Goal: Browse casually: Explore the website without a specific task or goal

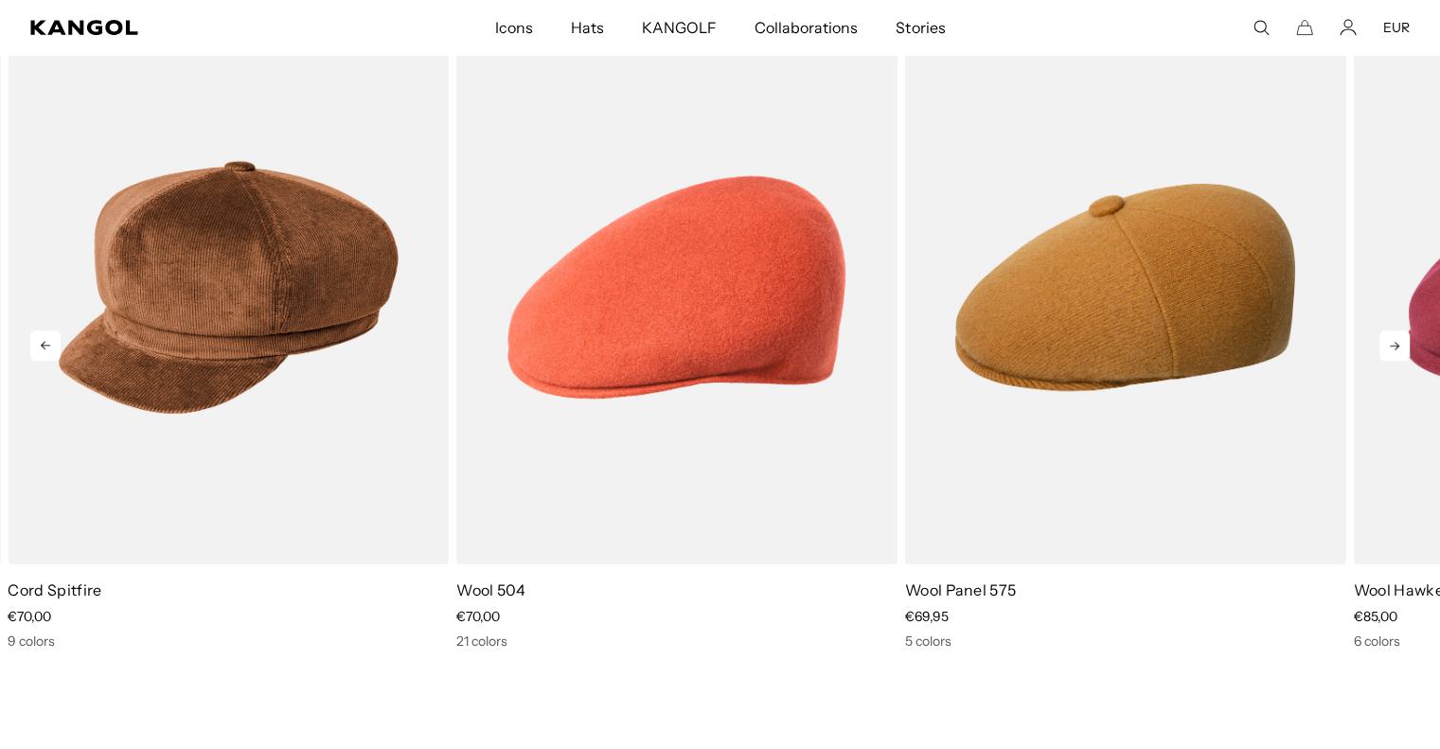
click at [0, 0] on div "POPUP Form" at bounding box center [0, 0] width 0 height 0
click at [1404, 347] on icon at bounding box center [1395, 345] width 30 height 30
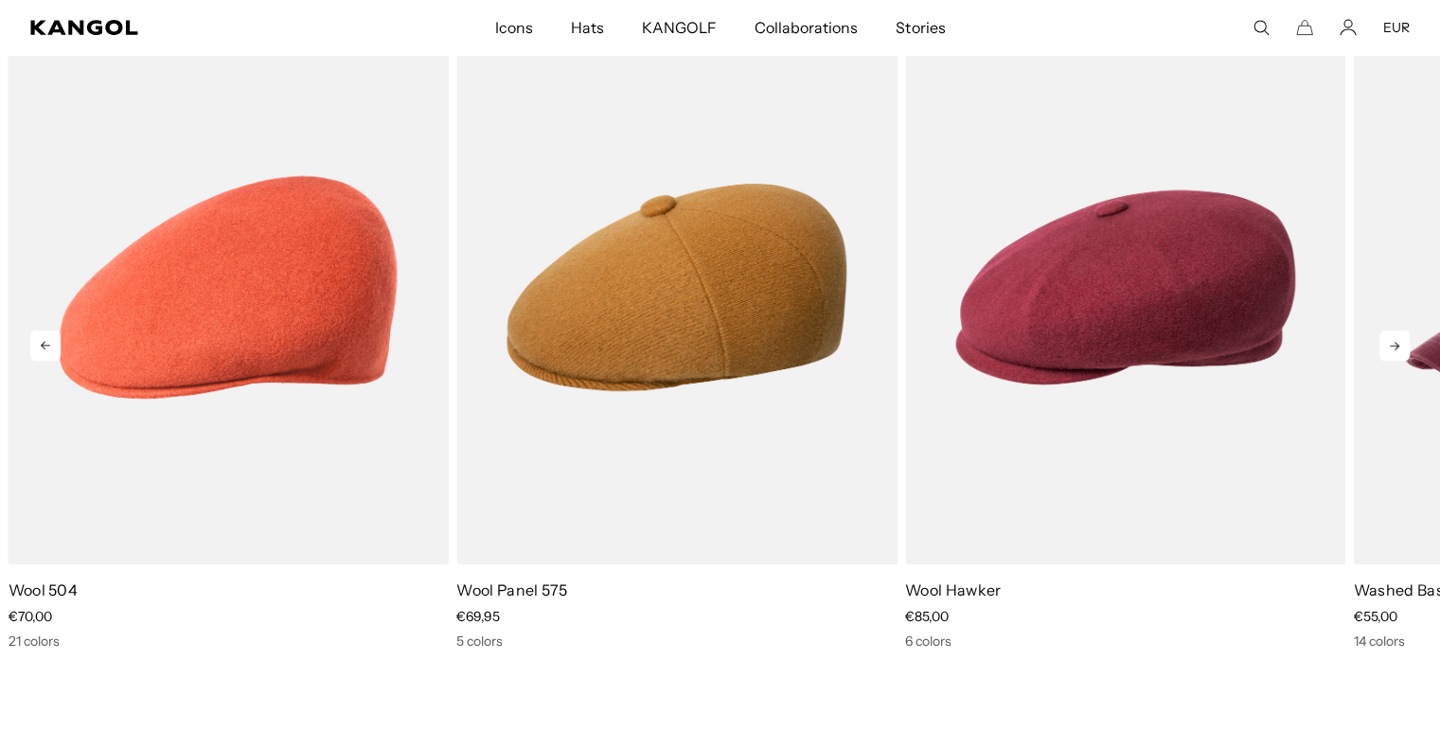
scroll to position [0, 390]
click at [1404, 347] on icon at bounding box center [1395, 345] width 30 height 30
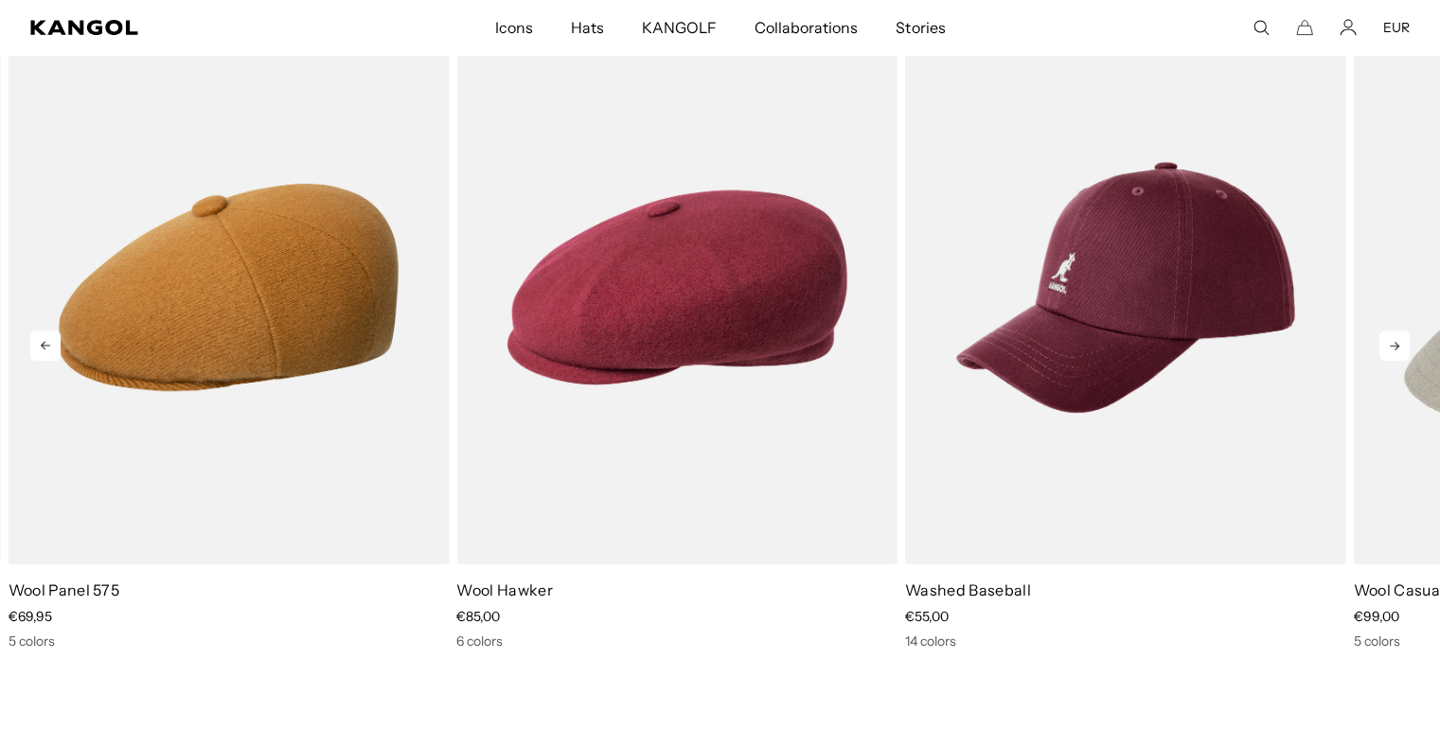
click at [1404, 347] on icon at bounding box center [1395, 345] width 30 height 30
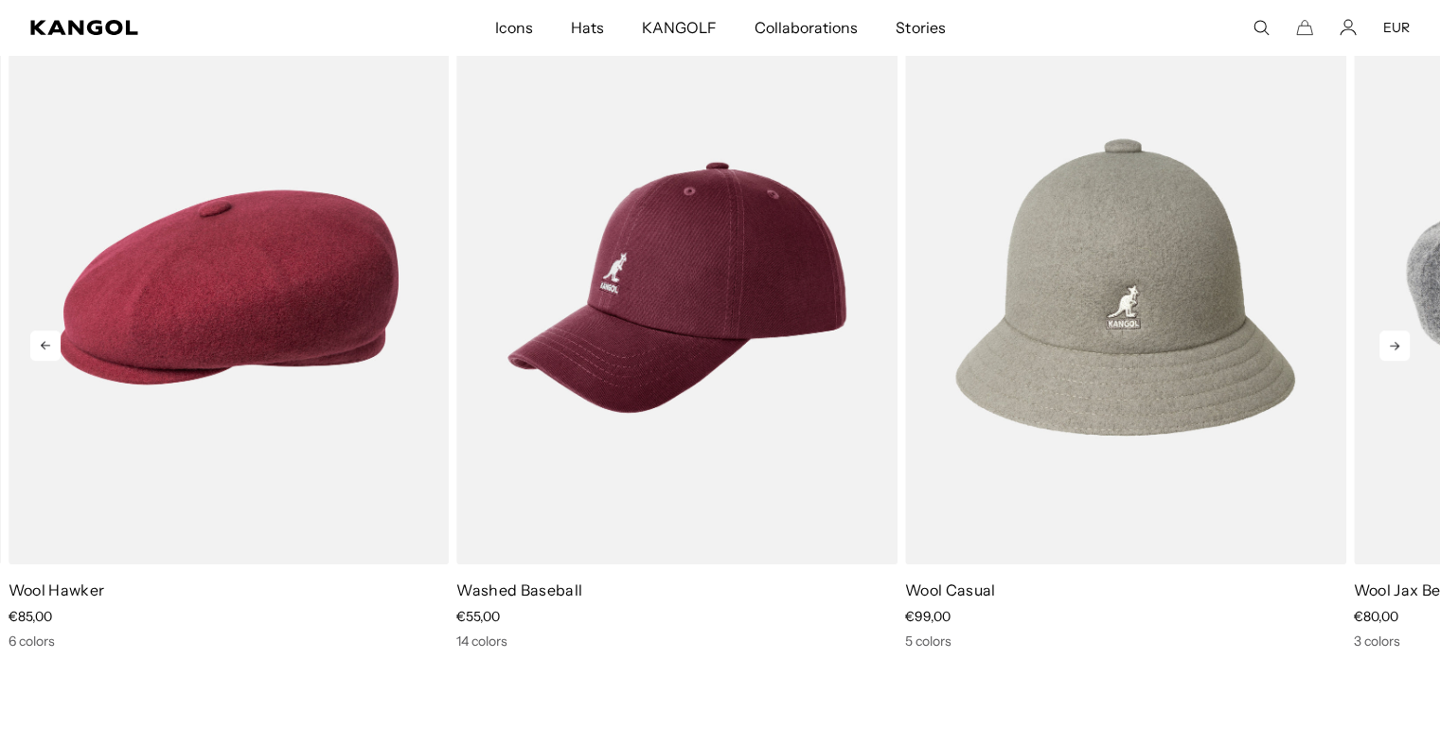
click at [1404, 347] on icon at bounding box center [1395, 345] width 30 height 30
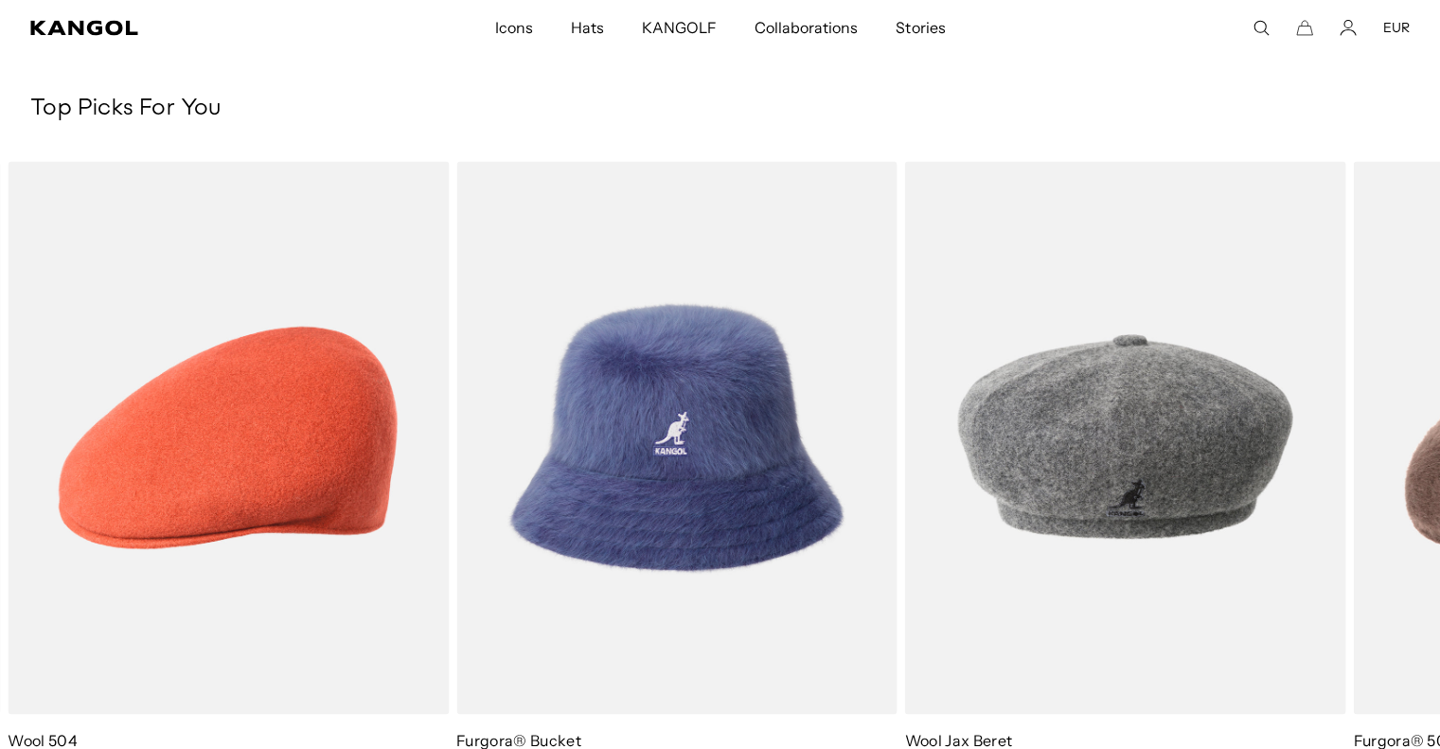
scroll to position [0, 0]
click at [1399, 489] on icon at bounding box center [1395, 495] width 30 height 30
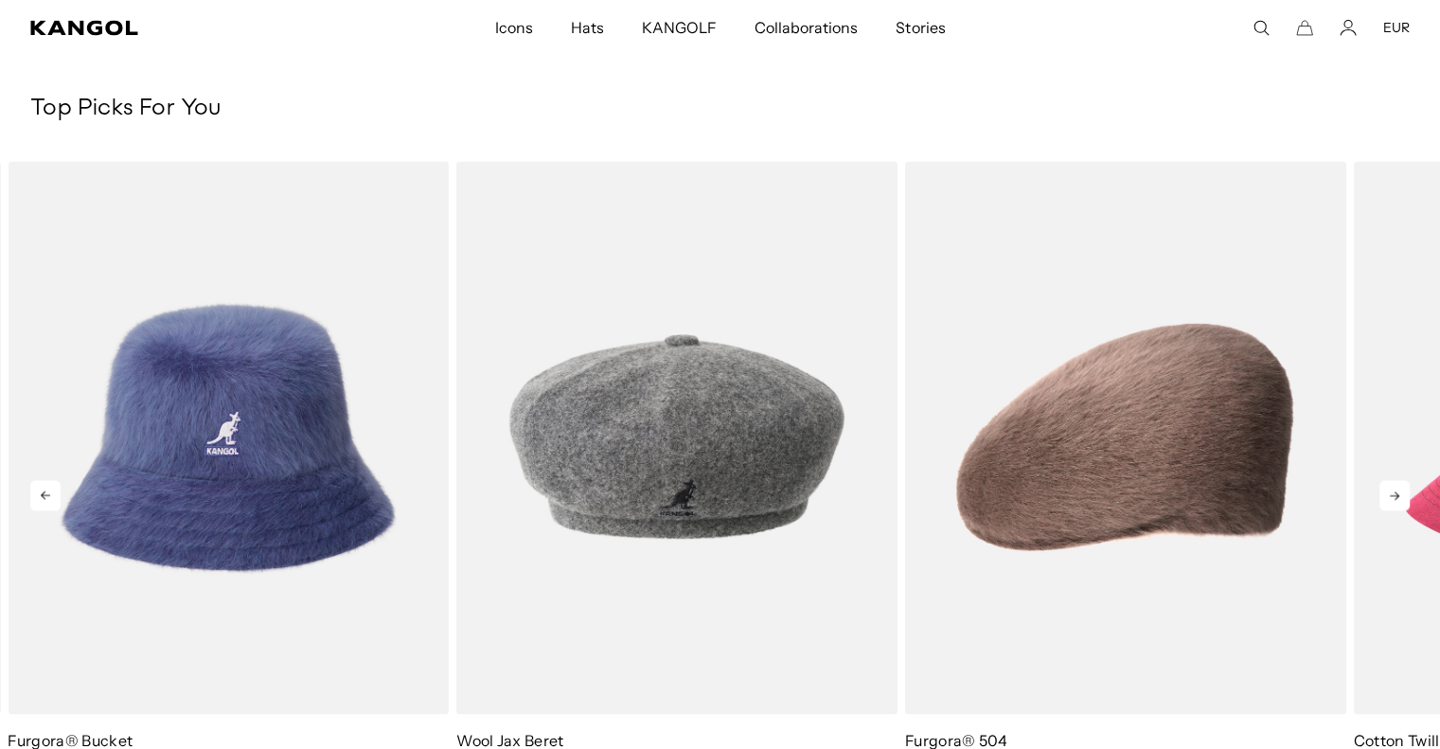
click at [1394, 488] on icon at bounding box center [1395, 495] width 30 height 30
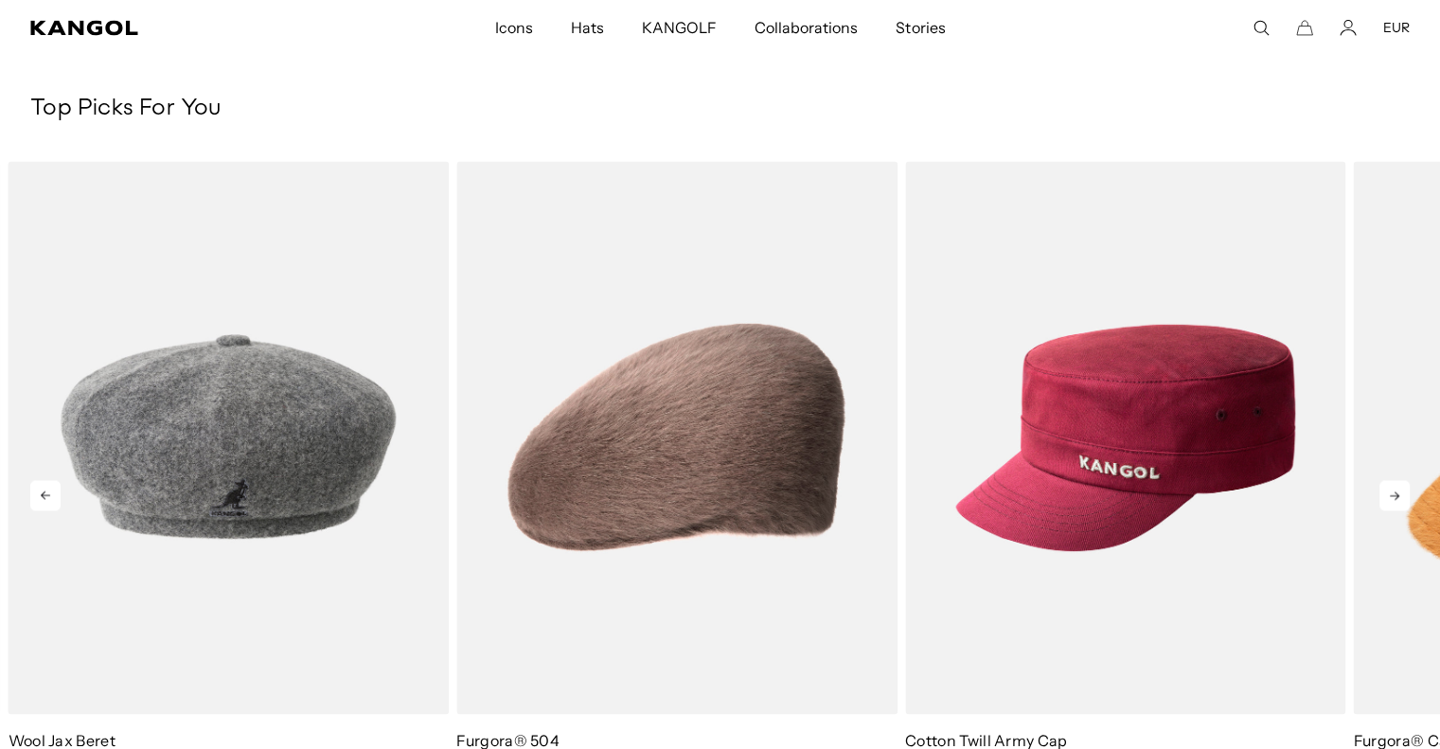
click at [1394, 488] on icon at bounding box center [1395, 495] width 30 height 30
